Goal: Task Accomplishment & Management: Manage account settings

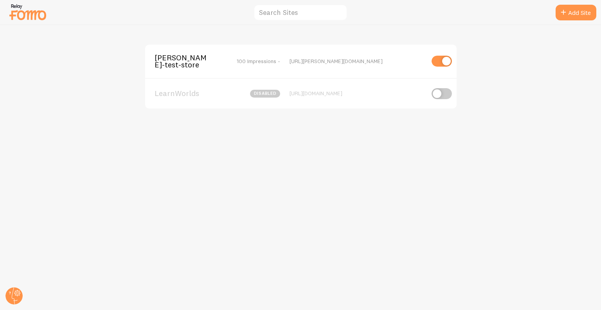
click at [164, 57] on span "[PERSON_NAME]-test-store" at bounding box center [186, 61] width 63 height 14
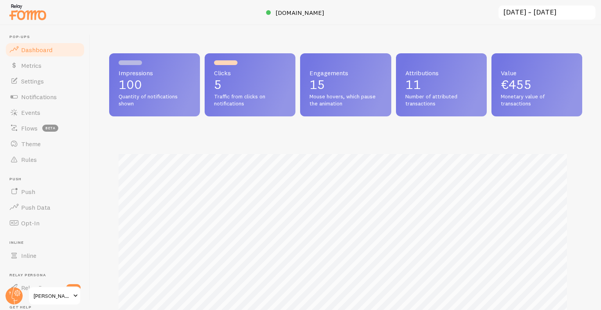
scroll to position [206, 468]
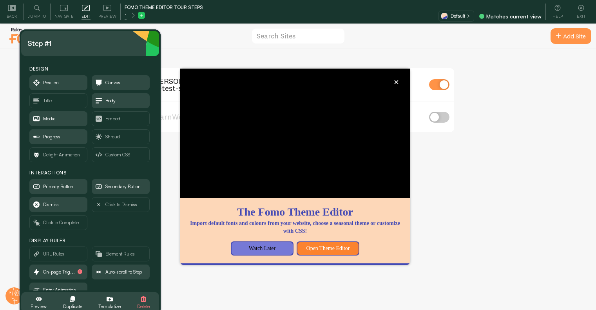
scroll to position [16, 0]
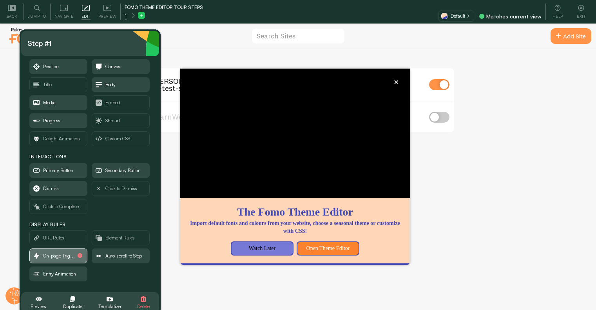
click at [60, 255] on span "On-page Trig..." at bounding box center [59, 255] width 32 height 9
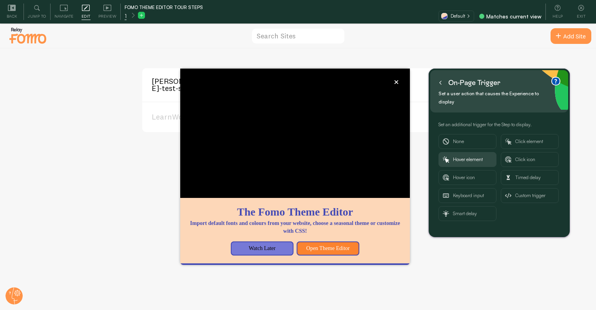
click at [443, 80] on button at bounding box center [440, 82] width 8 height 13
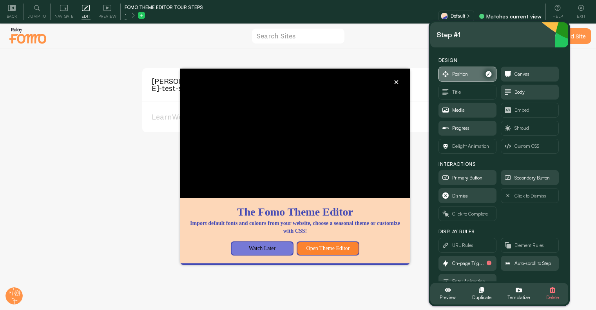
click at [470, 69] on span "Position" at bounding box center [467, 74] width 57 height 14
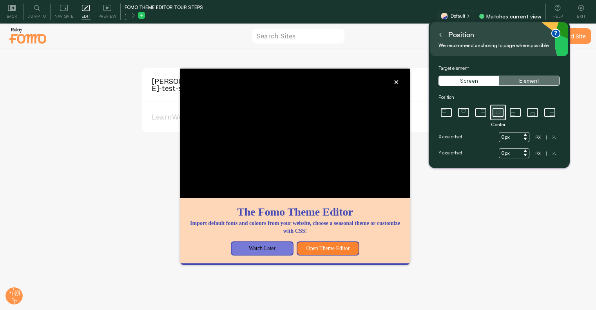
click at [527, 79] on button "Element" at bounding box center [528, 81] width 60 height 10
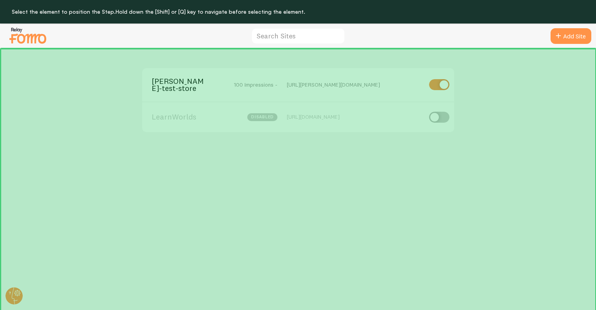
click at [266, 62] on div "elias-fomo-test-store 100 Impressions - https://elias-fomo-test-store.myshopify…" at bounding box center [297, 191] width 595 height 285
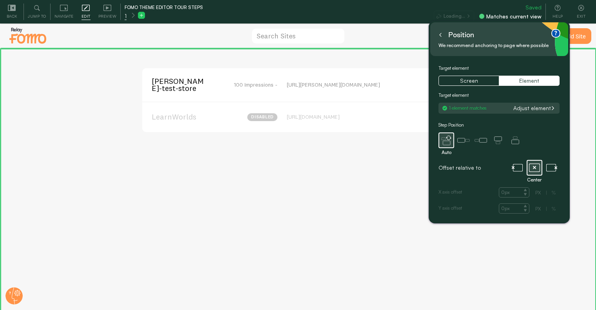
scroll to position [23, 0]
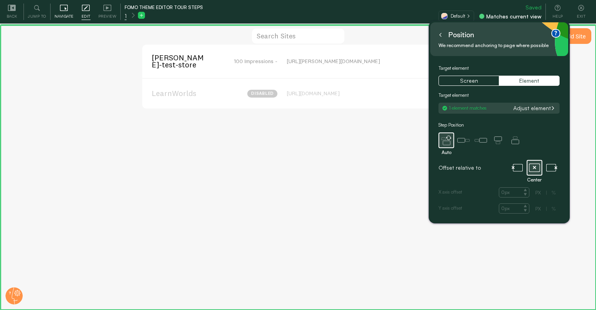
click at [60, 13] on span "Navigate" at bounding box center [63, 16] width 19 height 7
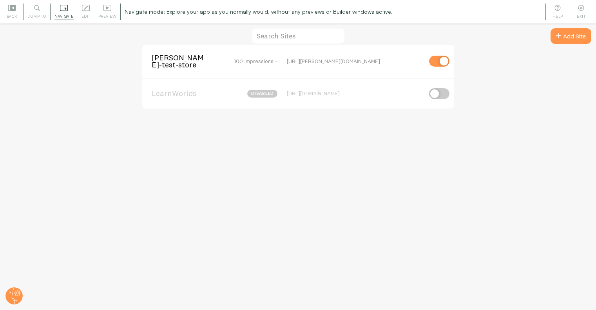
click at [181, 61] on span "[PERSON_NAME]-test-store" at bounding box center [183, 61] width 63 height 14
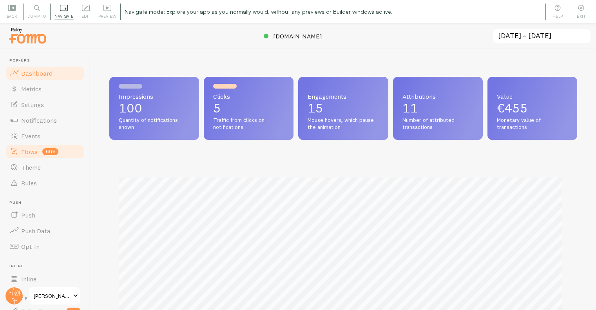
scroll to position [206, 462]
click at [42, 164] on link "Theme" at bounding box center [45, 167] width 81 height 16
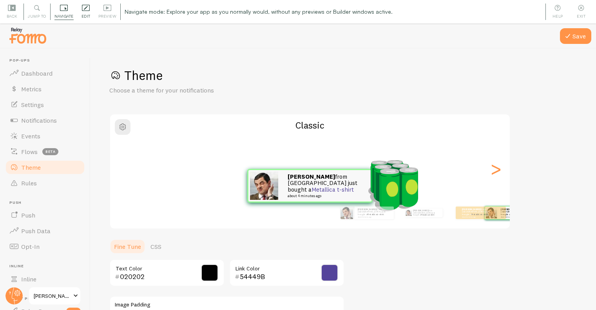
click at [80, 6] on div "Edit Editing is locked and can only be edited by Admins & Designers" at bounding box center [86, 12] width 17 height 16
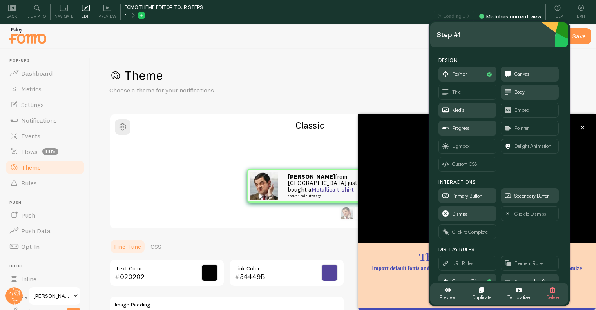
scroll to position [23, 0]
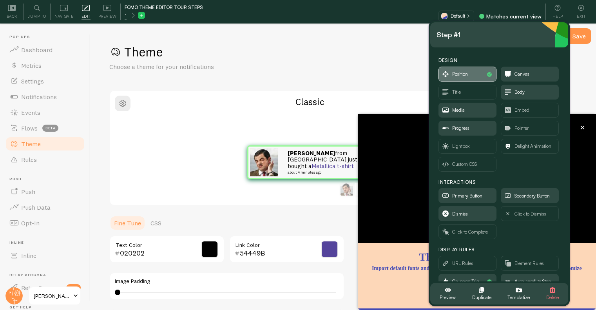
click at [464, 75] on span "Position" at bounding box center [460, 74] width 16 height 9
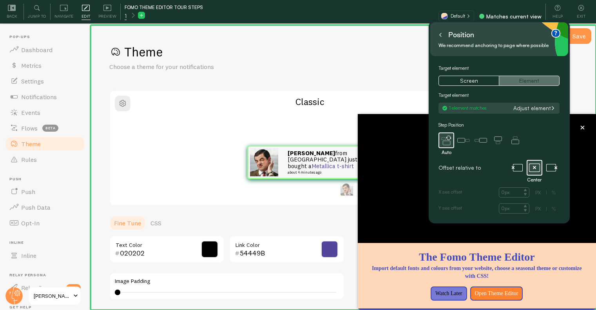
click at [531, 80] on button "Element" at bounding box center [528, 81] width 60 height 10
click at [530, 110] on button "Adjust element" at bounding box center [533, 108] width 47 height 7
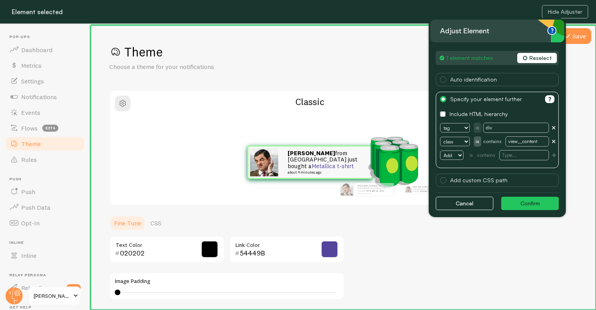
click at [533, 60] on button "Reselect" at bounding box center [537, 58] width 40 height 10
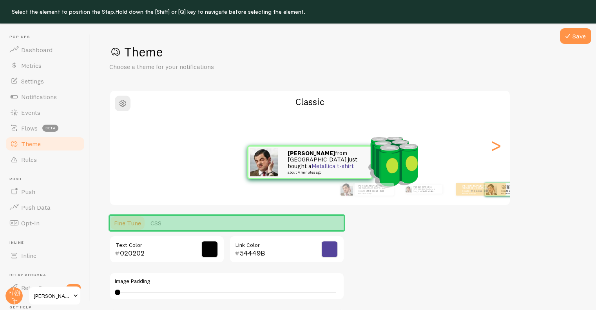
click at [195, 220] on ul "Fine Tune CSS" at bounding box center [226, 223] width 235 height 16
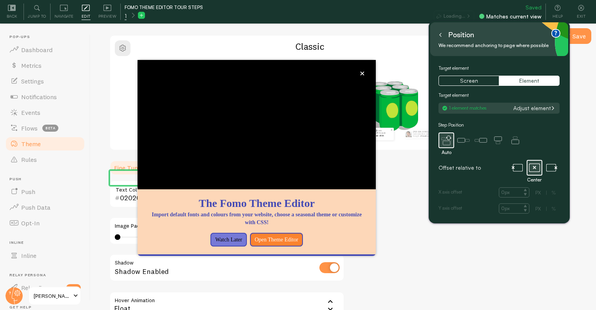
scroll to position [55, 0]
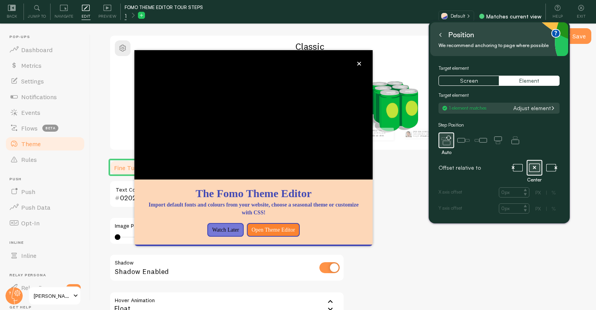
click at [439, 36] on icon at bounding box center [440, 35] width 4 height 4
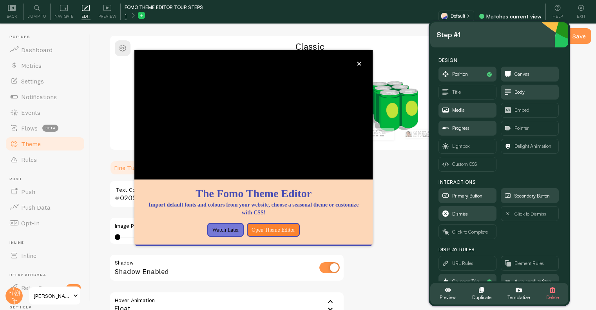
scroll to position [34, 0]
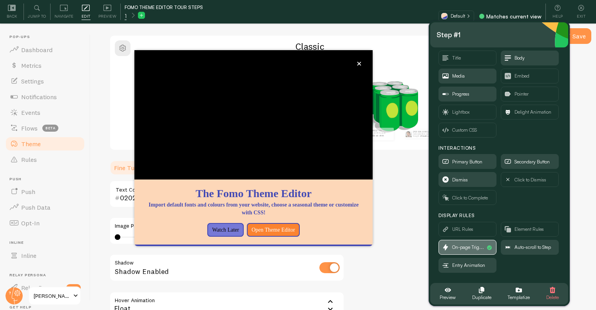
click at [477, 249] on span "On-page Trig..." at bounding box center [468, 247] width 32 height 9
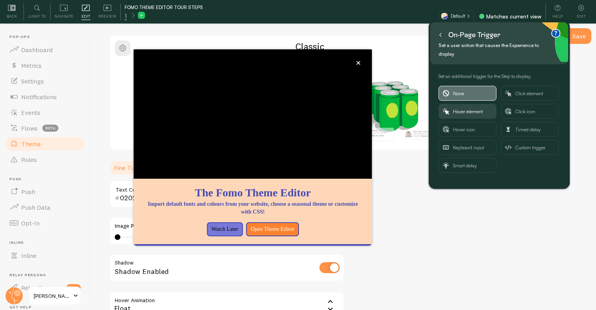
click at [469, 86] on span "None" at bounding box center [472, 93] width 39 height 14
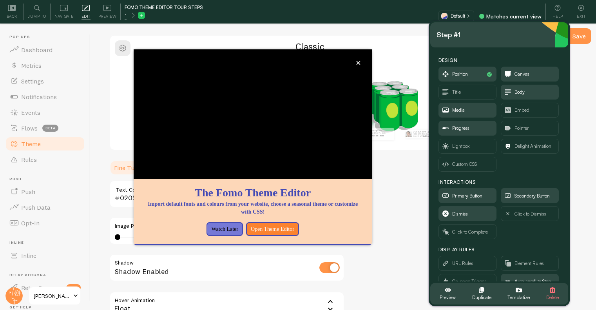
scroll to position [34, 0]
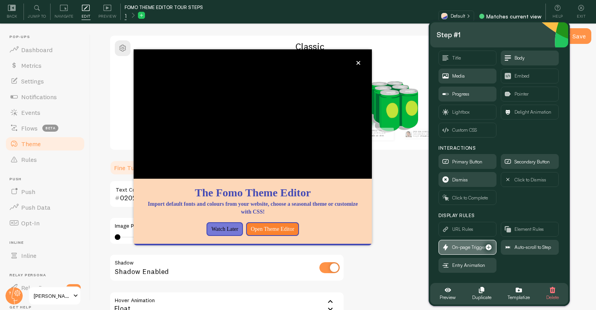
click at [464, 248] on span "On-page Trigger" at bounding box center [469, 247] width 34 height 9
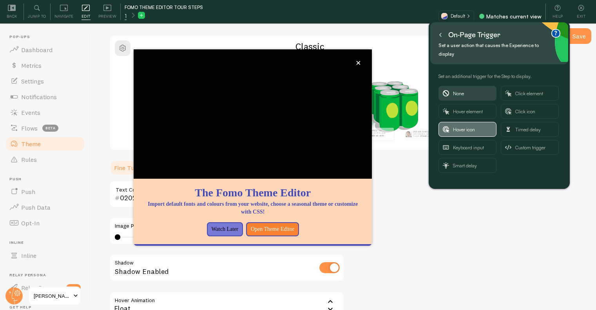
click at [472, 122] on span "Hover icon" at bounding box center [472, 129] width 39 height 14
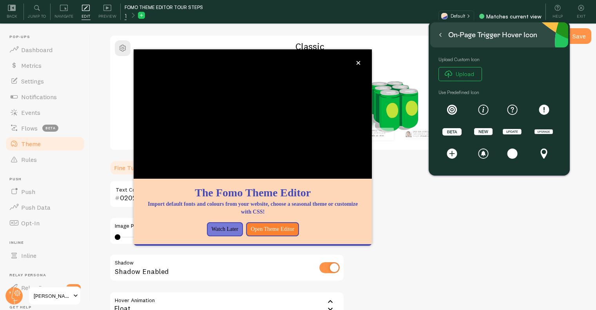
click at [440, 34] on icon at bounding box center [440, 35] width 4 height 4
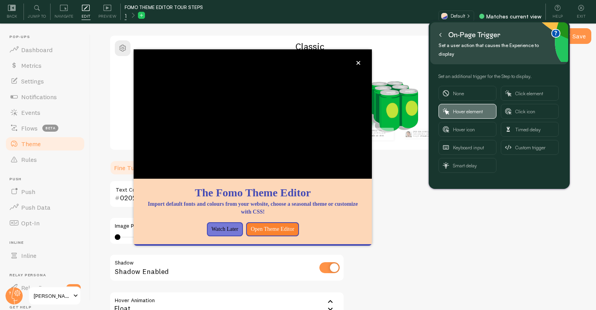
click at [479, 106] on span "Hover element" at bounding box center [472, 111] width 39 height 14
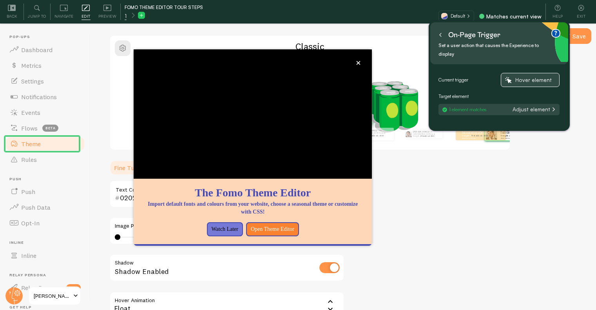
click at [526, 76] on span "Hover element" at bounding box center [535, 79] width 40 height 7
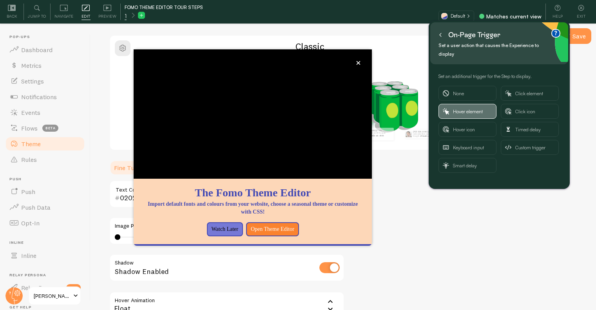
click at [466, 107] on span "Hover element" at bounding box center [472, 111] width 39 height 14
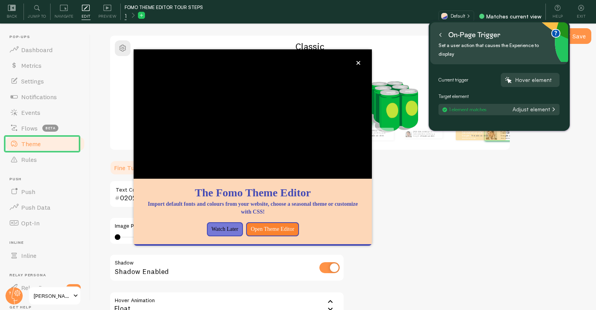
click at [529, 106] on button "Adjust element" at bounding box center [533, 109] width 47 height 7
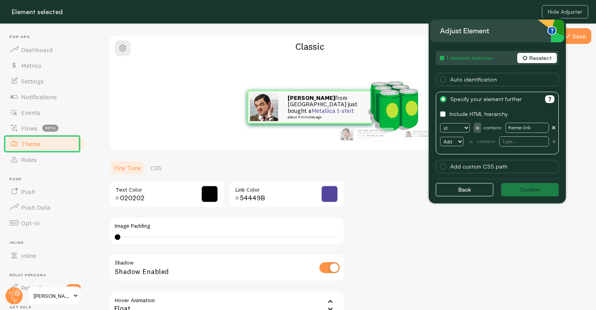
click at [543, 54] on button "Reselect" at bounding box center [537, 58] width 40 height 10
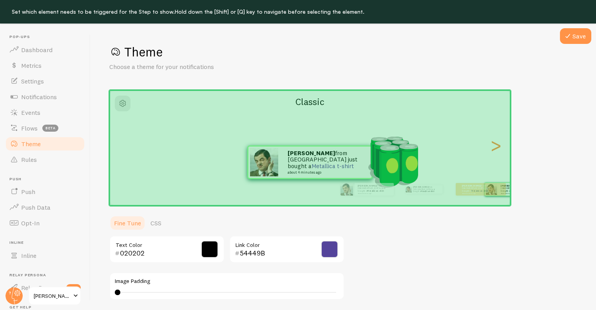
click at [429, 90] on div "Classic Janice from Portugal just bought a Metallica t-shirt about 4 minutes ag…" at bounding box center [309, 148] width 401 height 116
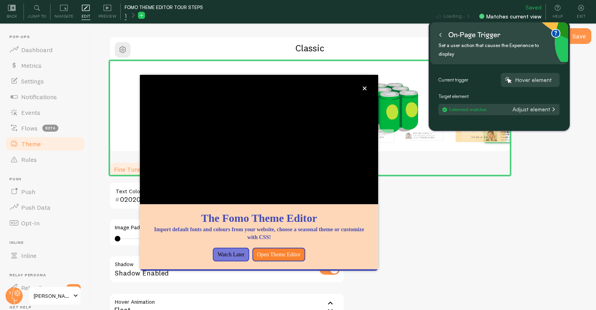
scroll to position [55, 0]
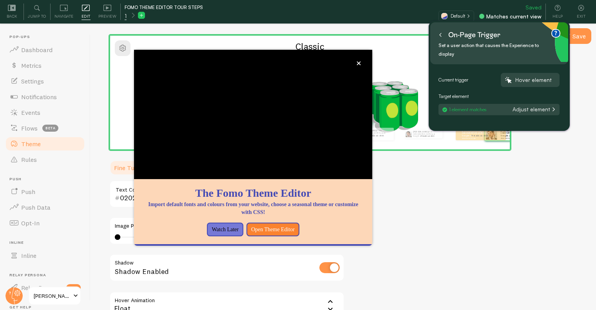
click at [444, 34] on div "On-page trigger" at bounding box center [469, 35] width 66 height 13
drag, startPoint x: 439, startPoint y: 38, endPoint x: 440, endPoint y: 48, distance: 9.5
click at [439, 39] on button at bounding box center [440, 35] width 8 height 13
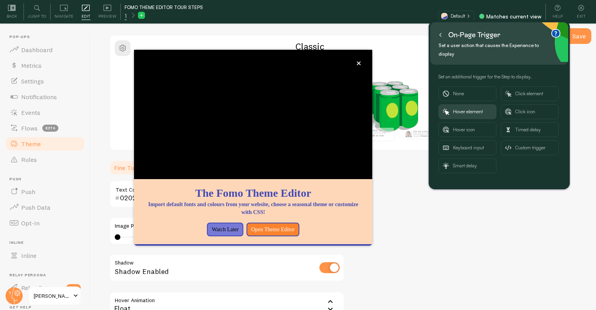
click at [442, 34] on icon at bounding box center [440, 35] width 4 height 4
click at [17, 8] on div "Back" at bounding box center [11, 12] width 23 height 16
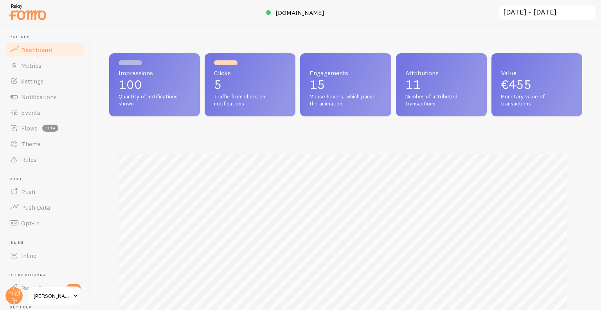
scroll to position [206, 468]
click at [44, 93] on span "Notifications" at bounding box center [39, 97] width 36 height 8
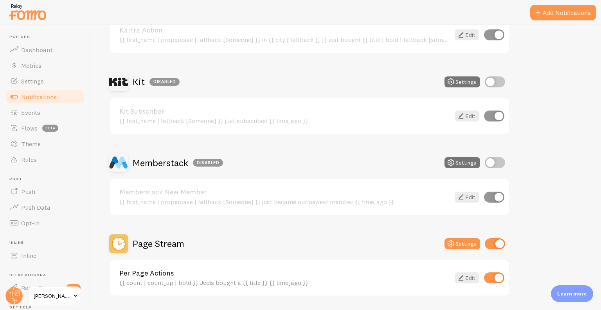
scroll to position [1292, 0]
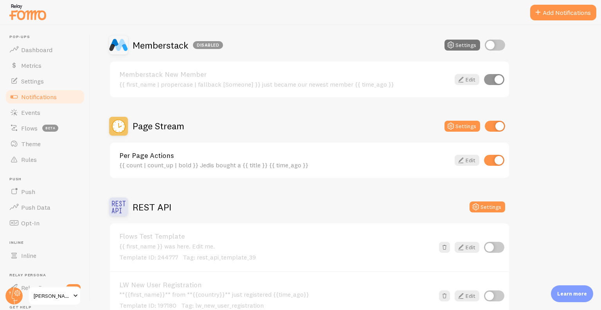
click at [146, 119] on div "Page Stream" at bounding box center [146, 126] width 75 height 19
